Goal: Browse casually: Explore the website without a specific task or goal

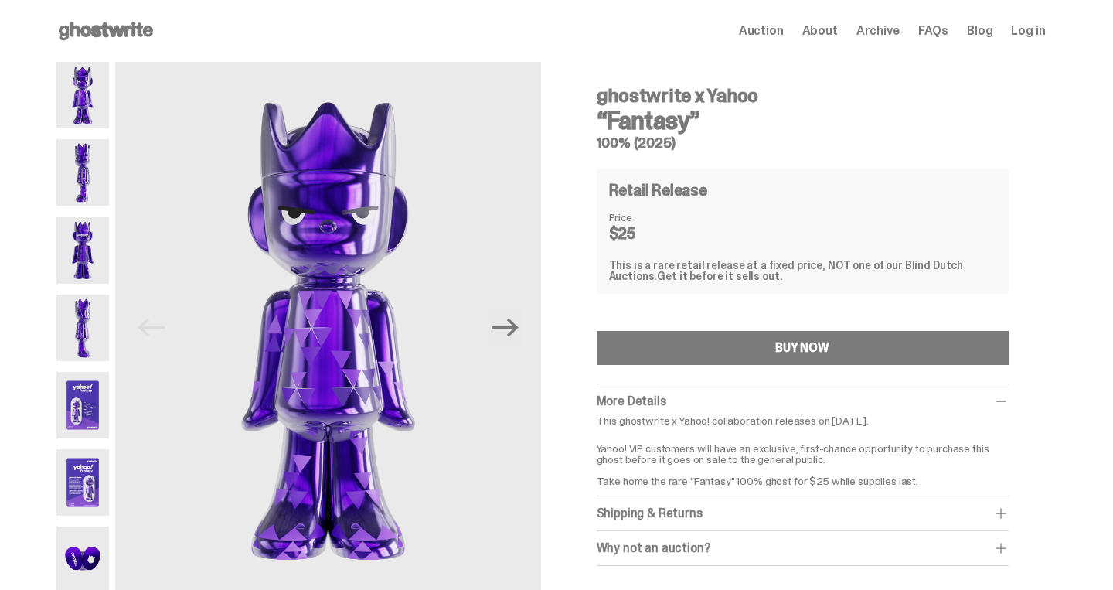
click at [84, 98] on img at bounding box center [82, 95] width 53 height 66
click at [83, 164] on img at bounding box center [82, 172] width 53 height 66
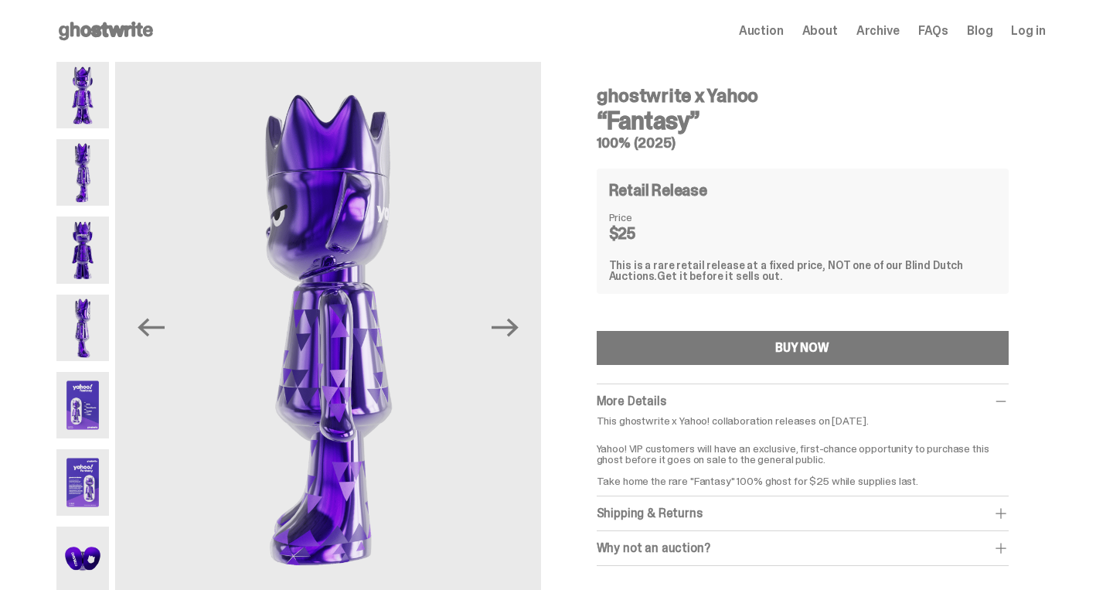
click at [97, 216] on div at bounding box center [82, 328] width 53 height 532
click at [87, 252] on img at bounding box center [82, 249] width 53 height 66
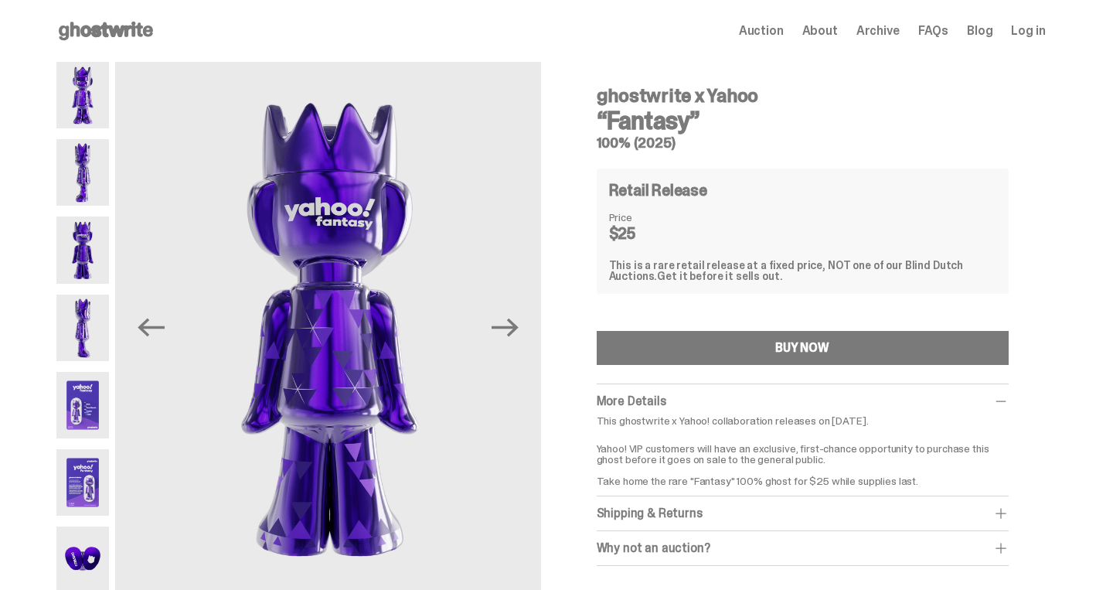
click at [88, 297] on img at bounding box center [82, 327] width 53 height 66
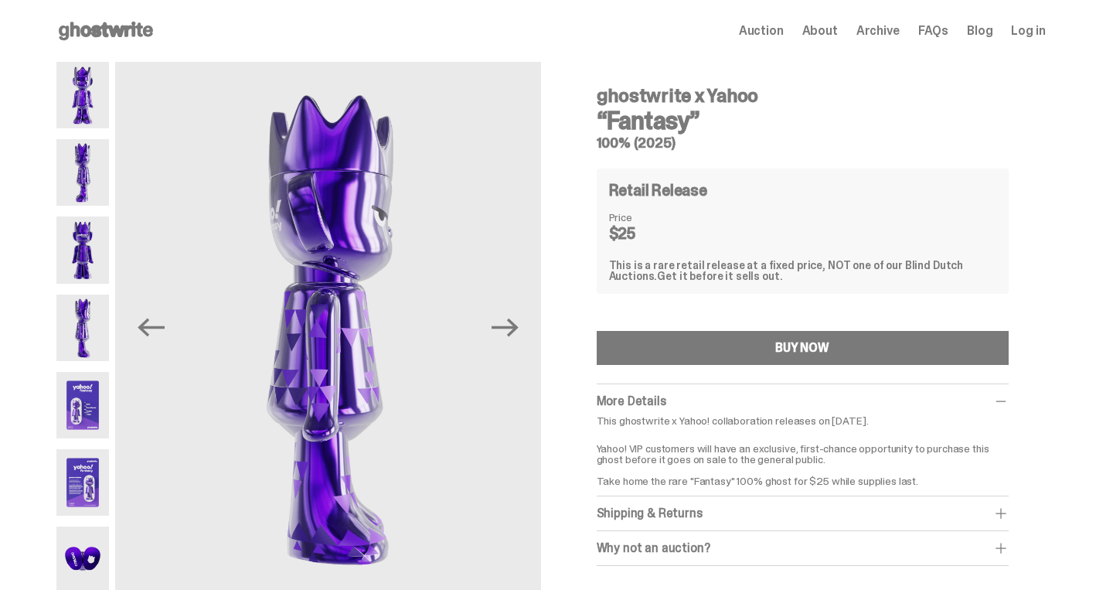
click at [102, 371] on div at bounding box center [82, 328] width 53 height 532
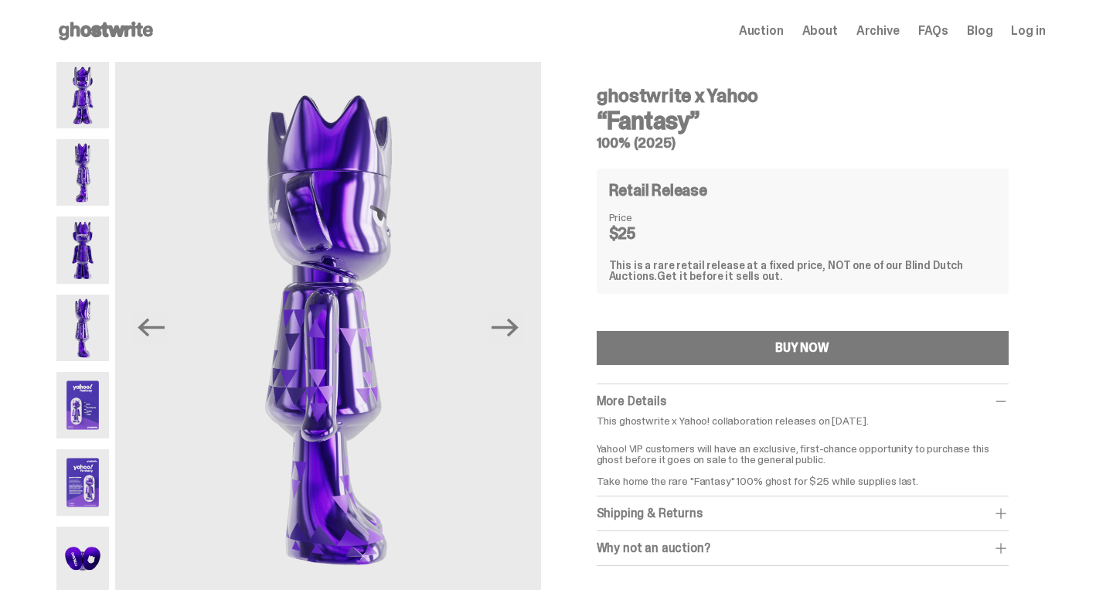
click at [99, 468] on img at bounding box center [82, 482] width 53 height 66
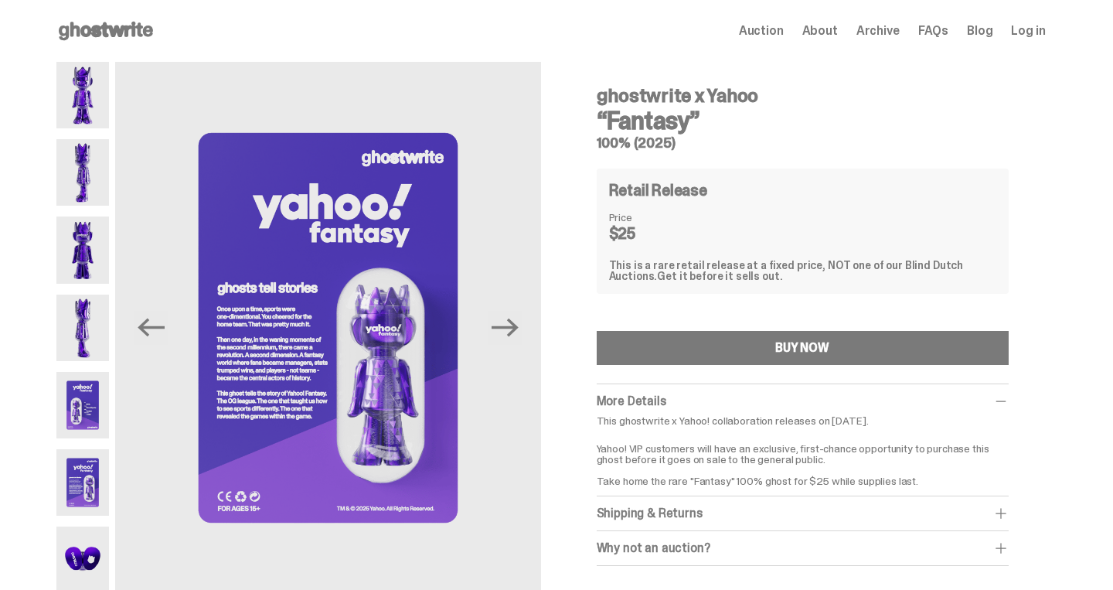
click at [99, 400] on img at bounding box center [82, 405] width 53 height 66
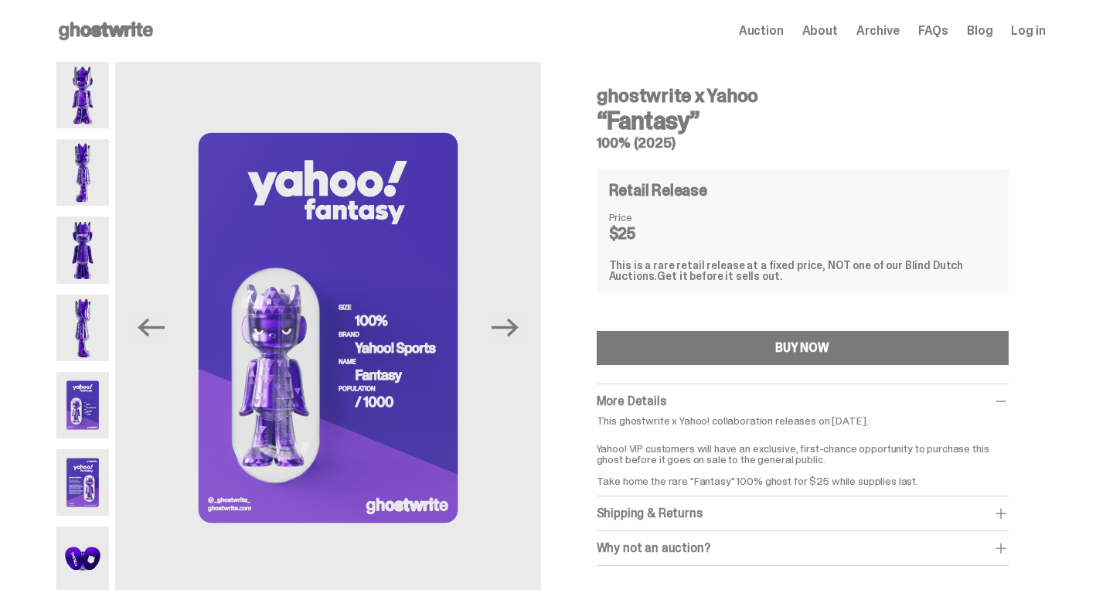
click at [122, 30] on use at bounding box center [106, 31] width 94 height 19
